Goal: Task Accomplishment & Management: Use online tool/utility

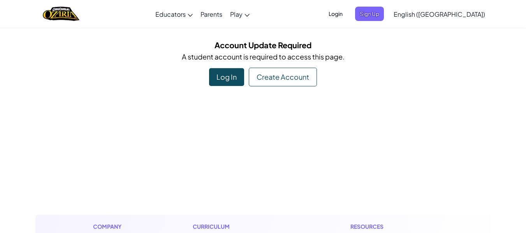
click at [234, 80] on div "Log In" at bounding box center [226, 77] width 35 height 18
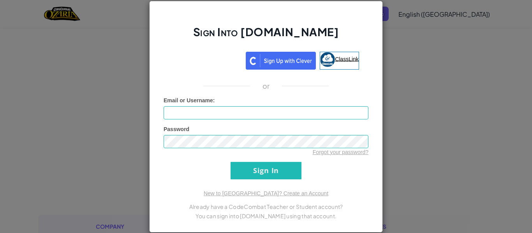
click at [327, 56] on img at bounding box center [327, 59] width 15 height 15
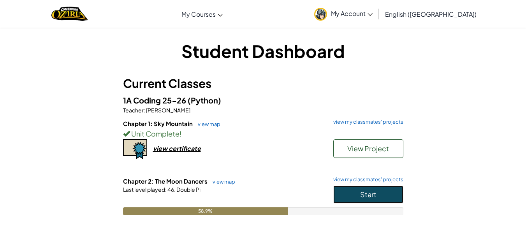
click at [358, 192] on button "Start" at bounding box center [369, 195] width 70 height 18
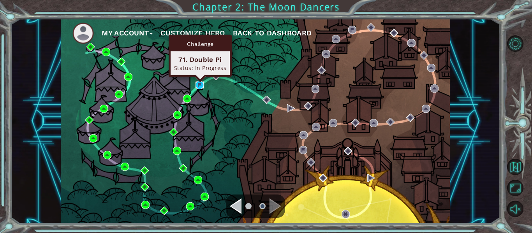
click at [198, 83] on img at bounding box center [200, 85] width 8 height 8
